Goal: Find specific page/section: Find specific page/section

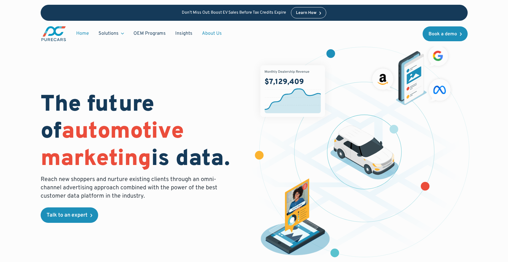
click at [213, 31] on link "About Us" at bounding box center [211, 33] width 29 height 11
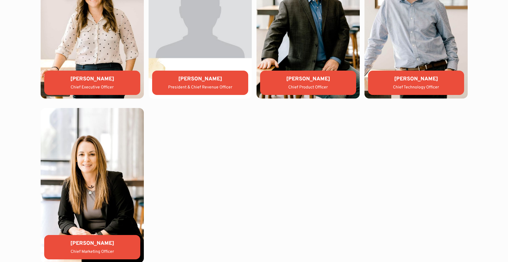
scroll to position [1395, 0]
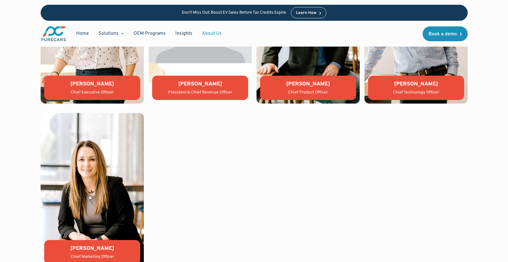
drag, startPoint x: 71, startPoint y: 83, endPoint x: 124, endPoint y: 83, distance: 52.8
click at [124, 83] on div "[PERSON_NAME]" at bounding box center [92, 83] width 87 height 7
copy div "[PERSON_NAME]"
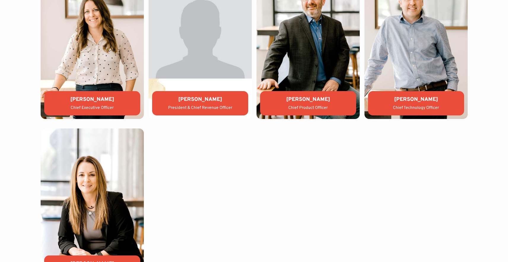
scroll to position [1383, 0]
